Goal: Information Seeking & Learning: Learn about a topic

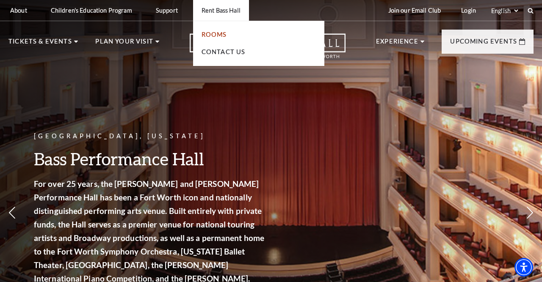
click at [214, 34] on link "Rooms" at bounding box center [213, 34] width 25 height 7
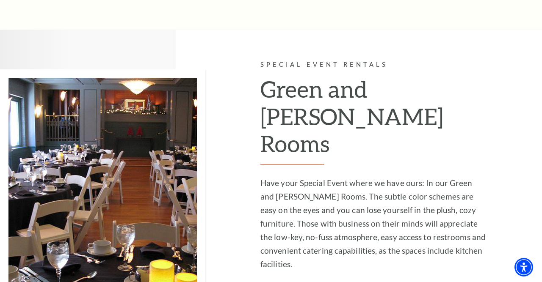
scroll to position [2044, 0]
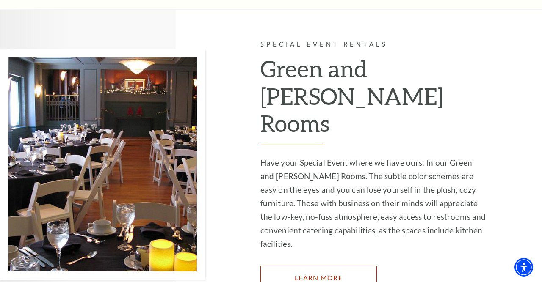
click at [337, 266] on link "Learn More" at bounding box center [318, 278] width 116 height 24
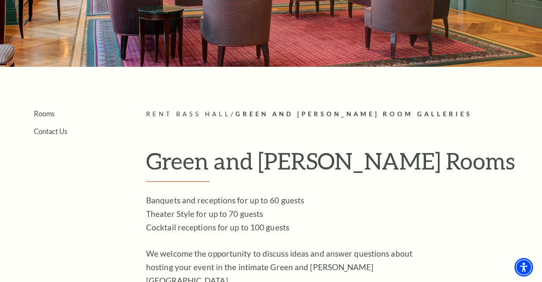
scroll to position [108, 0]
